Goal: Navigation & Orientation: Understand site structure

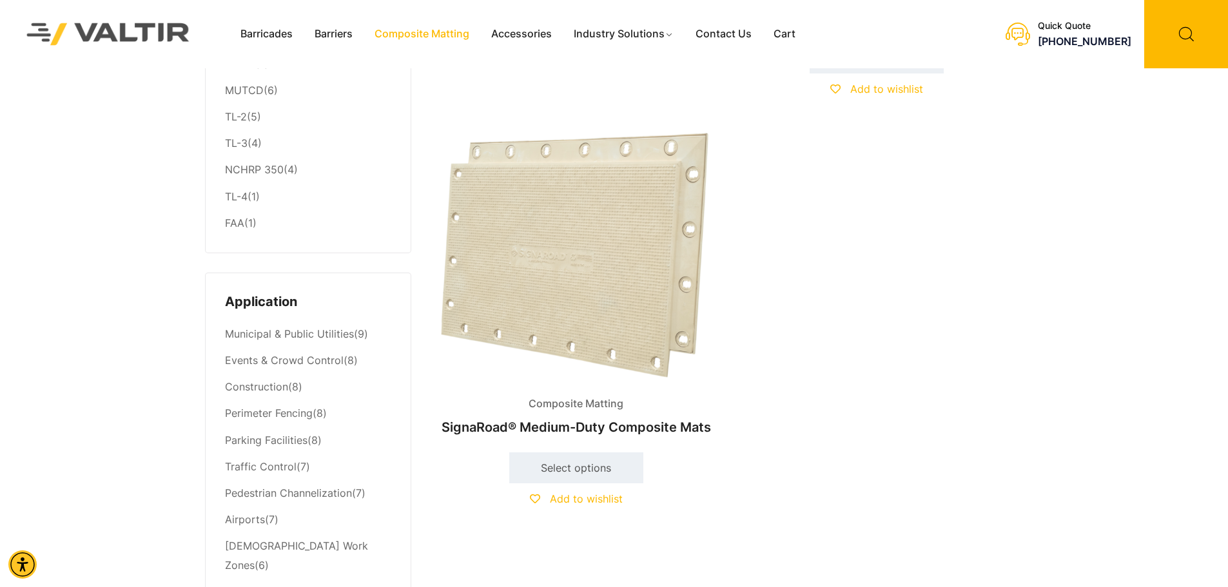
scroll to position [451, 0]
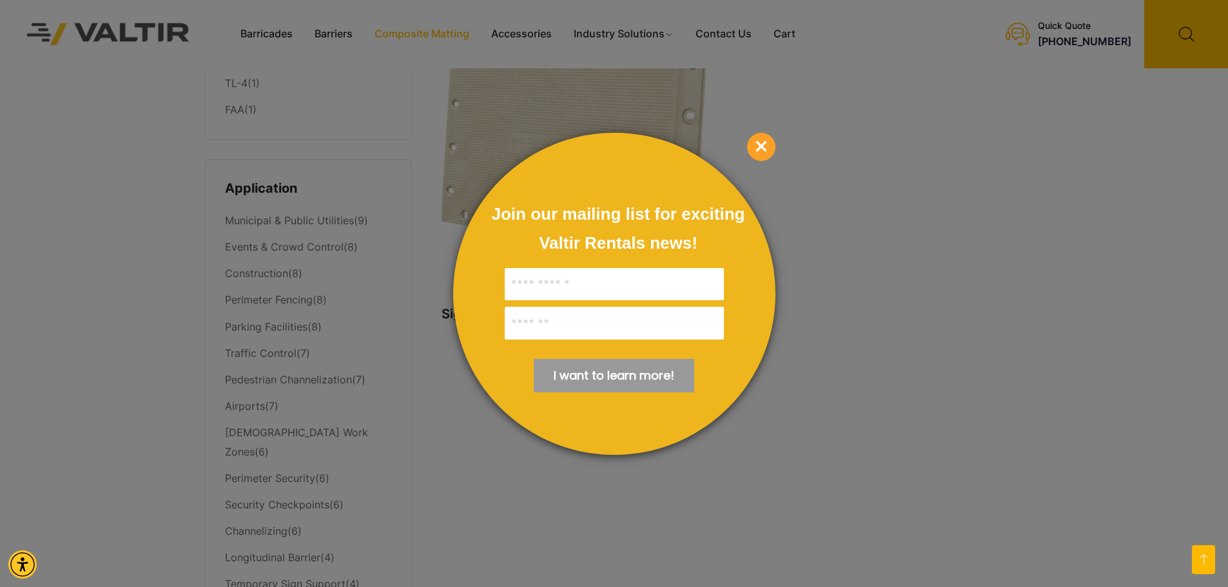
click at [771, 144] on span "×" at bounding box center [761, 147] width 28 height 28
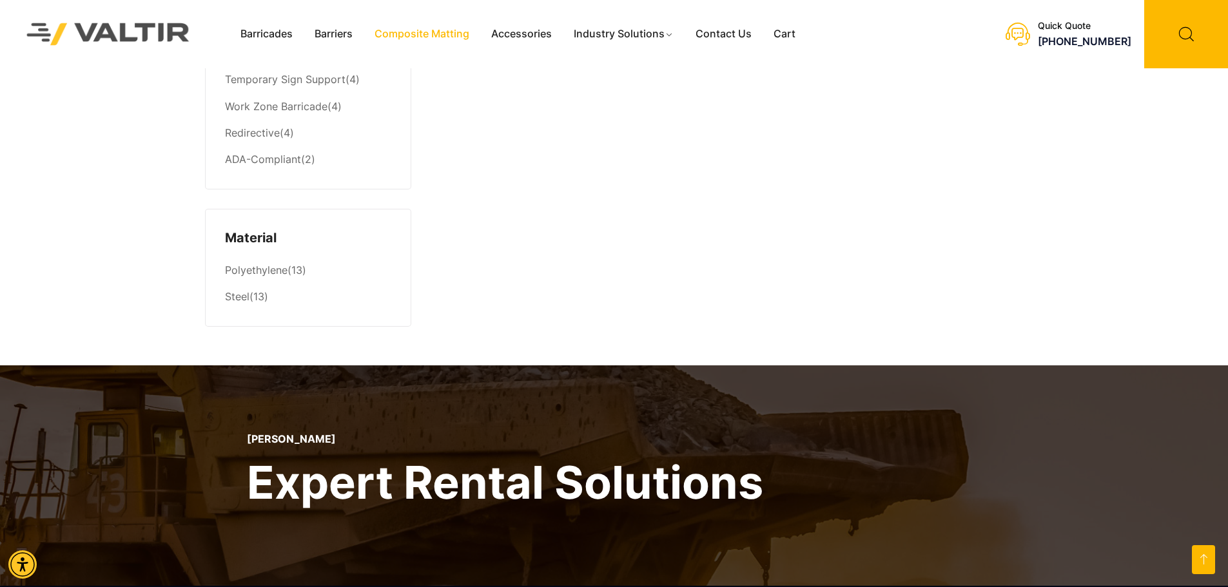
scroll to position [838, 0]
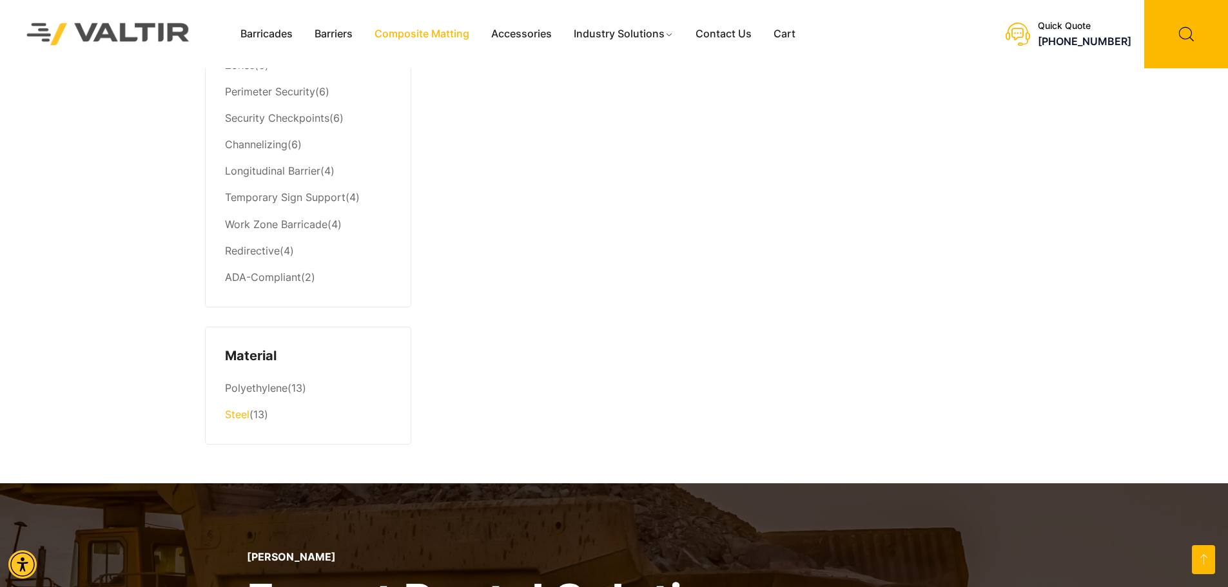
click at [240, 408] on link "Steel" at bounding box center [237, 414] width 25 height 13
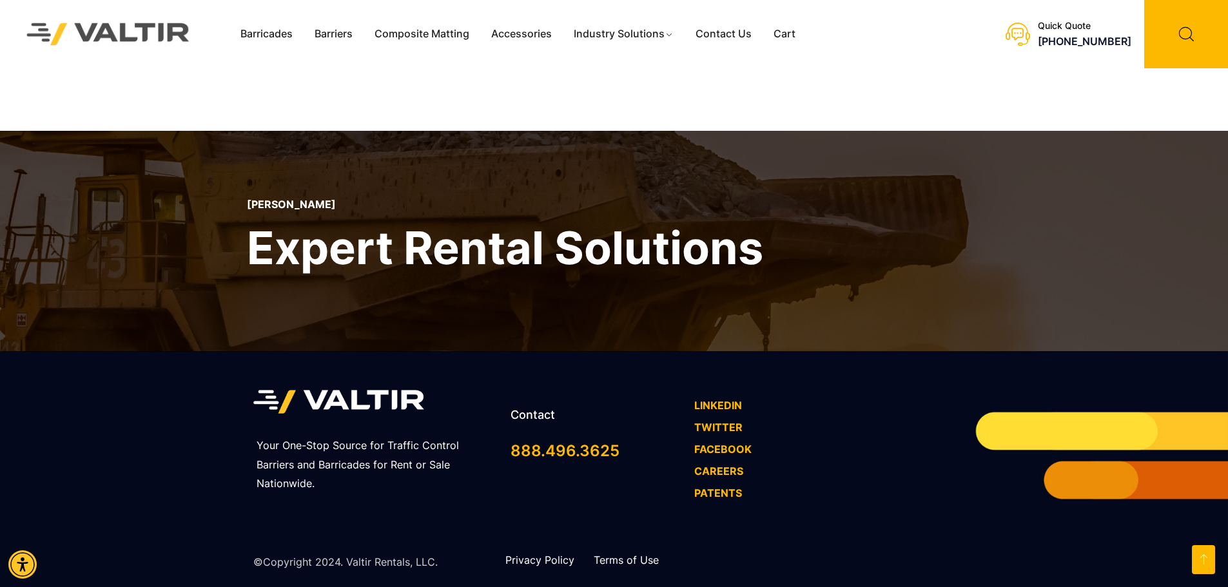
scroll to position [2321, 0]
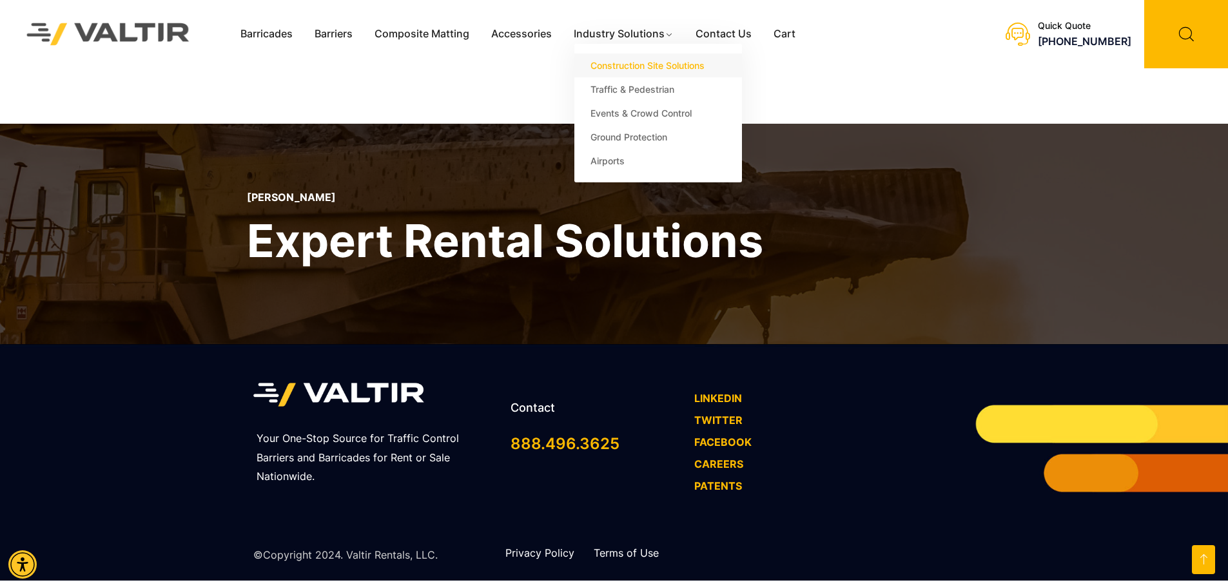
click at [639, 70] on link "Construction Site Solutions" at bounding box center [659, 66] width 168 height 24
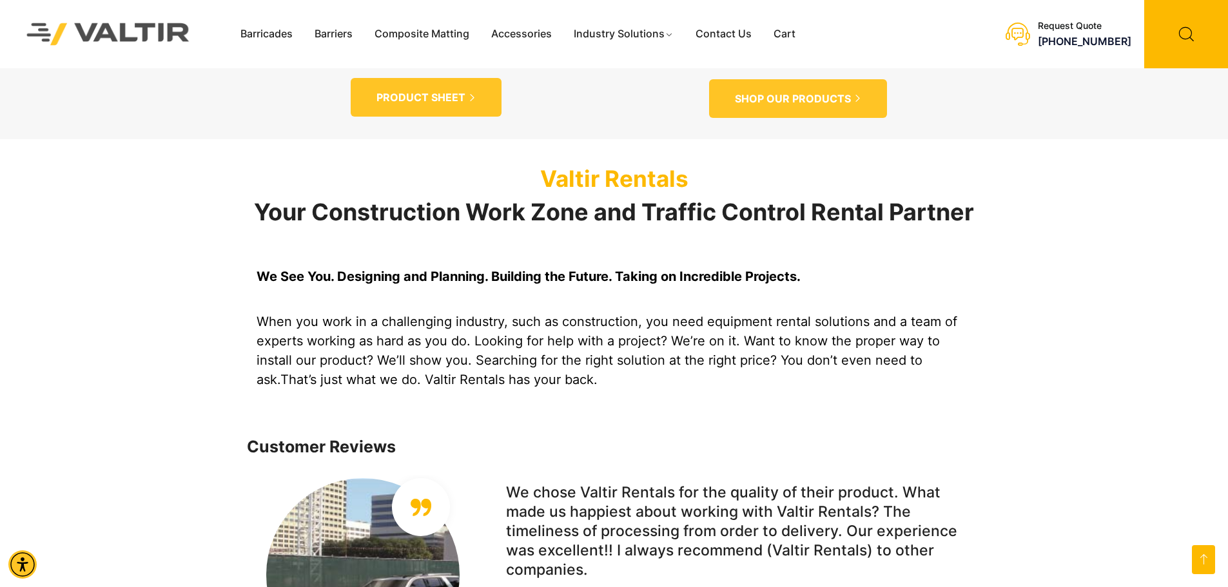
scroll to position [1032, 0]
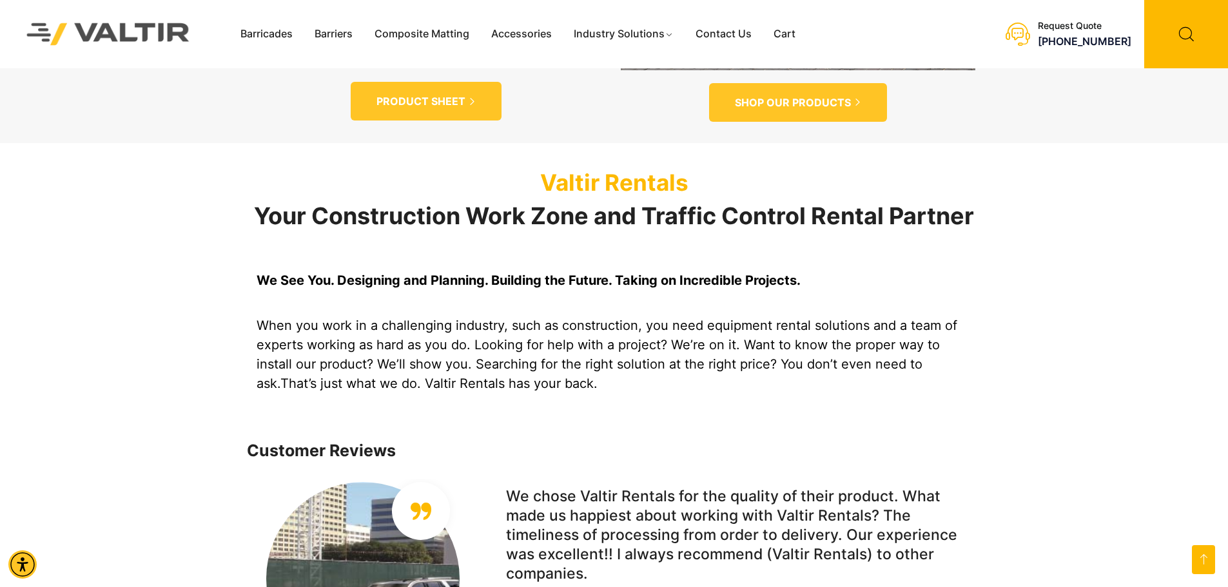
click at [98, 7] on img at bounding box center [108, 34] width 197 height 56
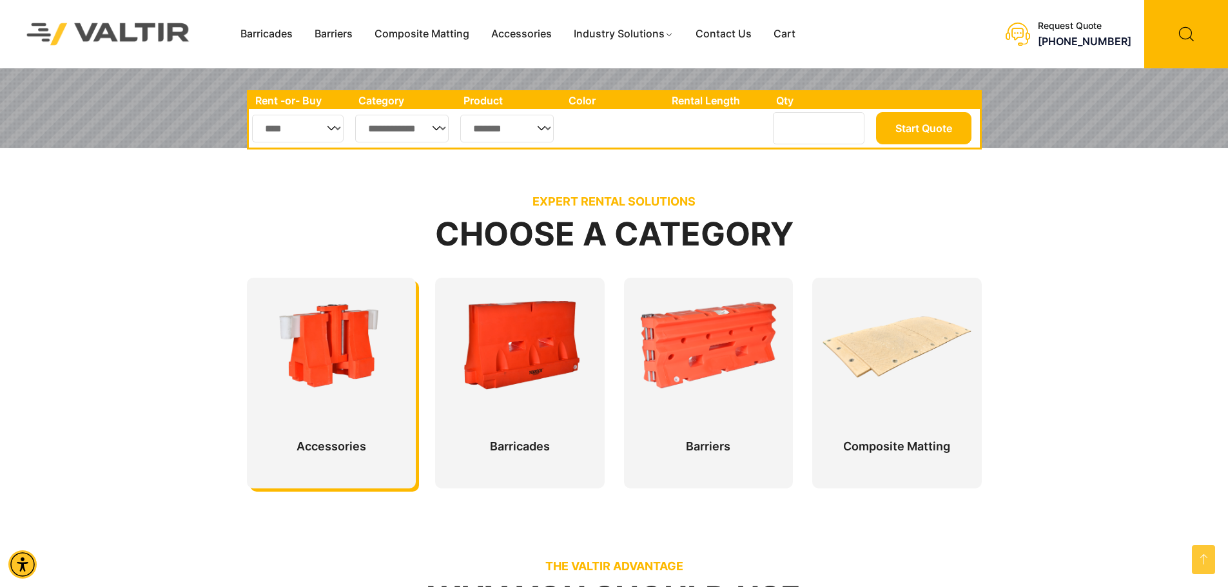
scroll to position [451, 0]
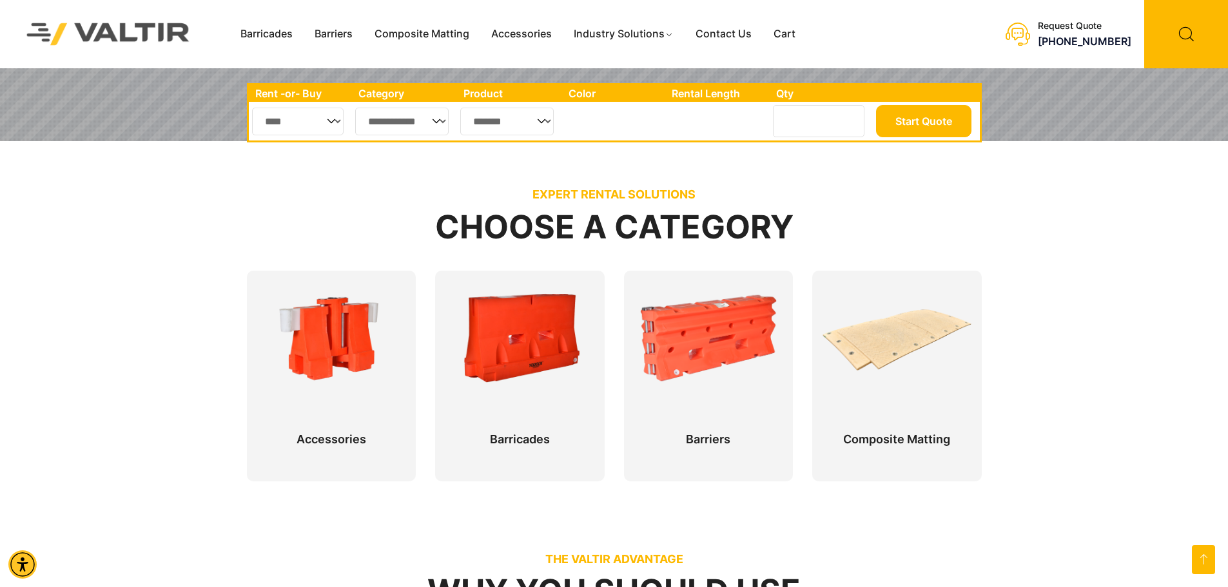
click at [76, 32] on img at bounding box center [108, 34] width 197 height 56
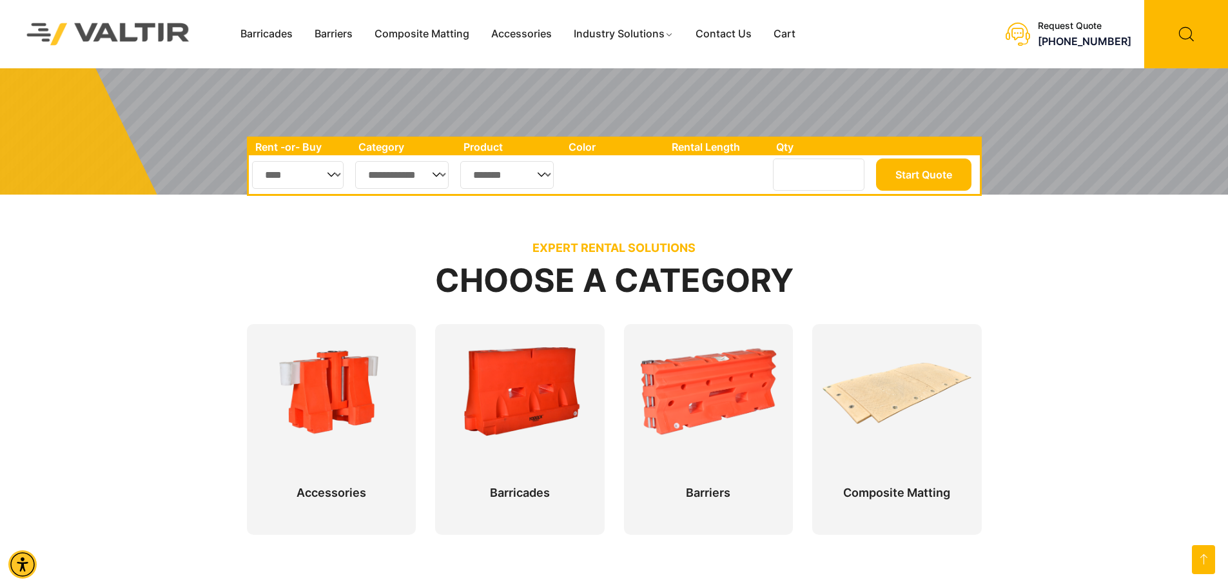
scroll to position [389, 0]
